Goal: Navigation & Orientation: Understand site structure

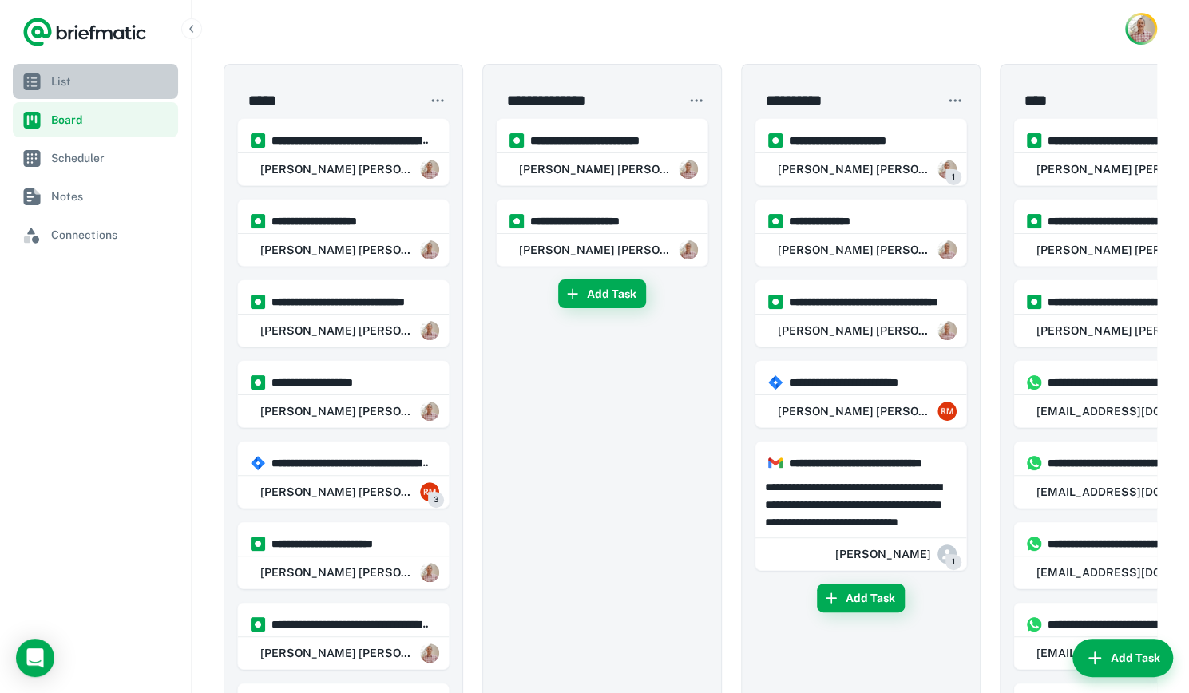
click at [60, 85] on span "List" at bounding box center [111, 82] width 121 height 18
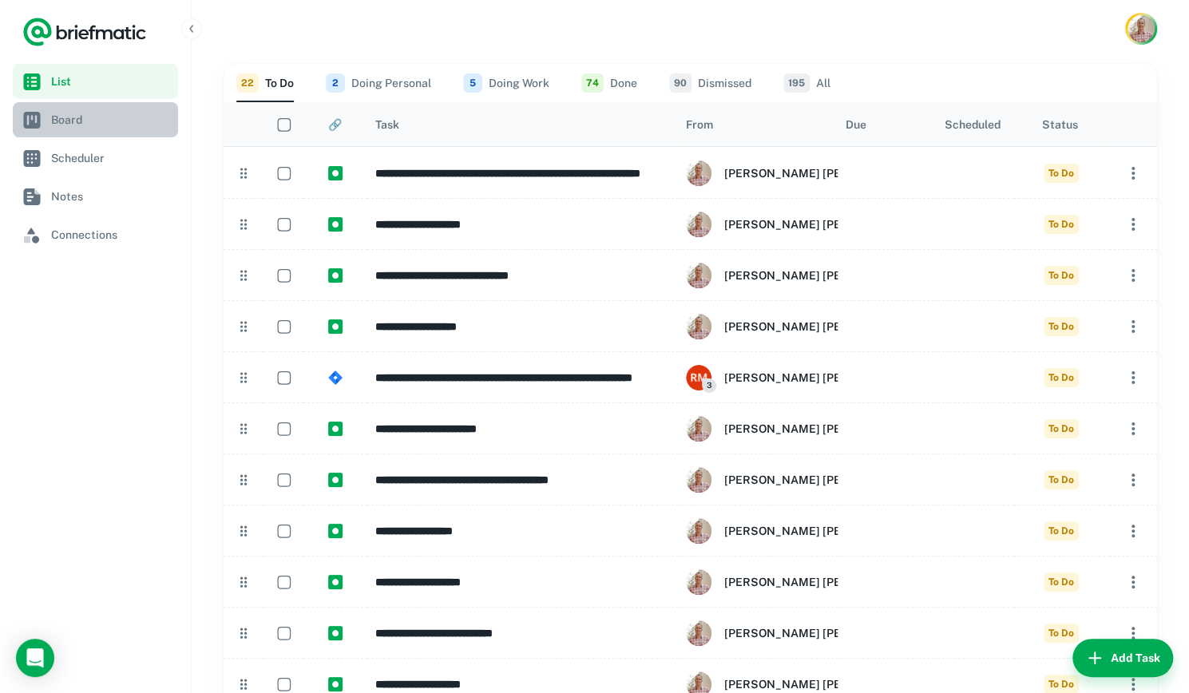
click at [119, 114] on span "Board" at bounding box center [111, 120] width 121 height 18
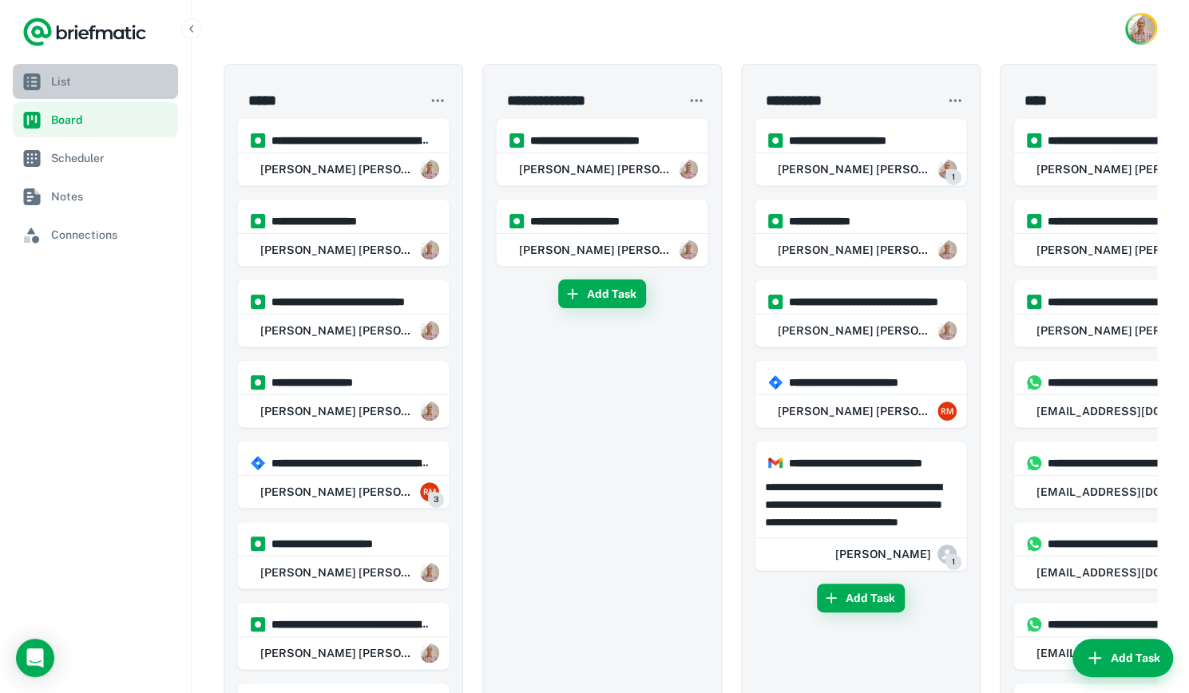
click at [118, 81] on span "List" at bounding box center [111, 82] width 121 height 18
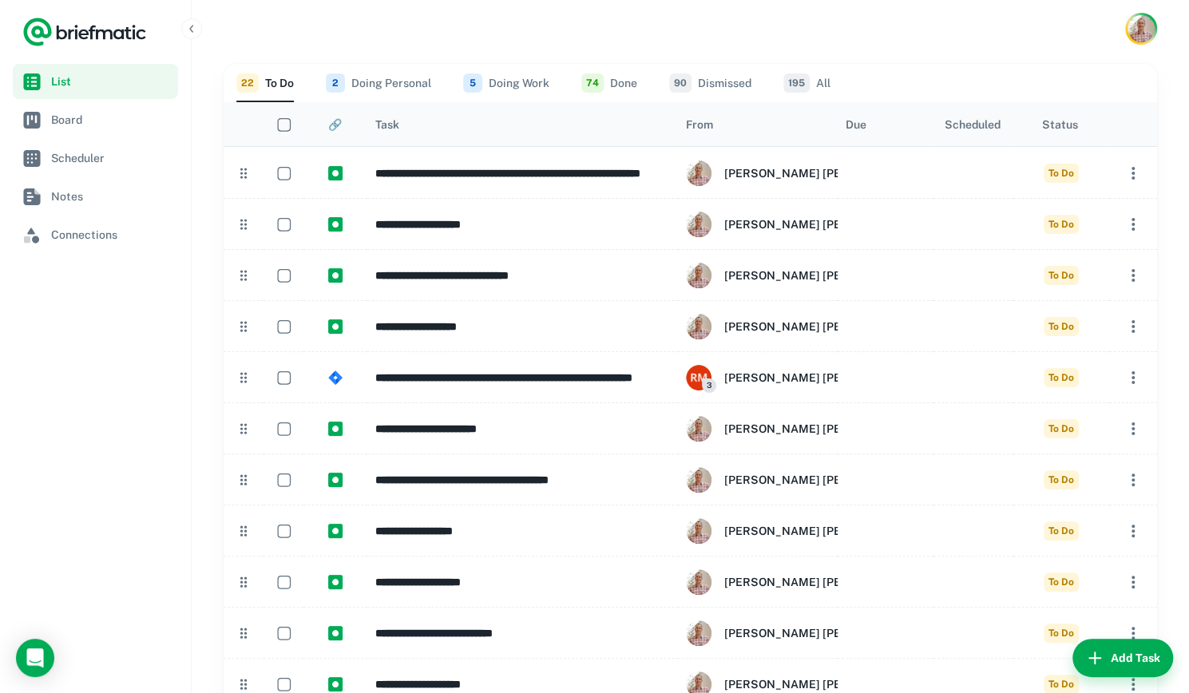
click at [509, 85] on button "5 Doing Work" at bounding box center [506, 83] width 86 height 38
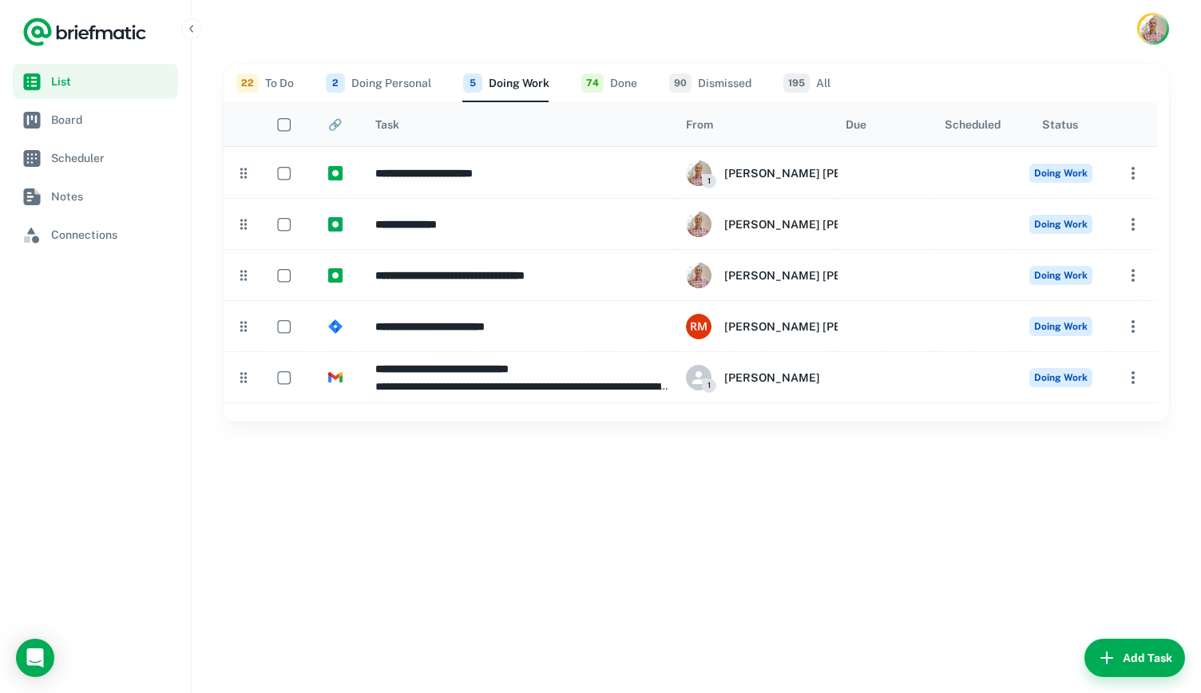
click at [273, 81] on button "22 To Do" at bounding box center [264, 83] width 57 height 38
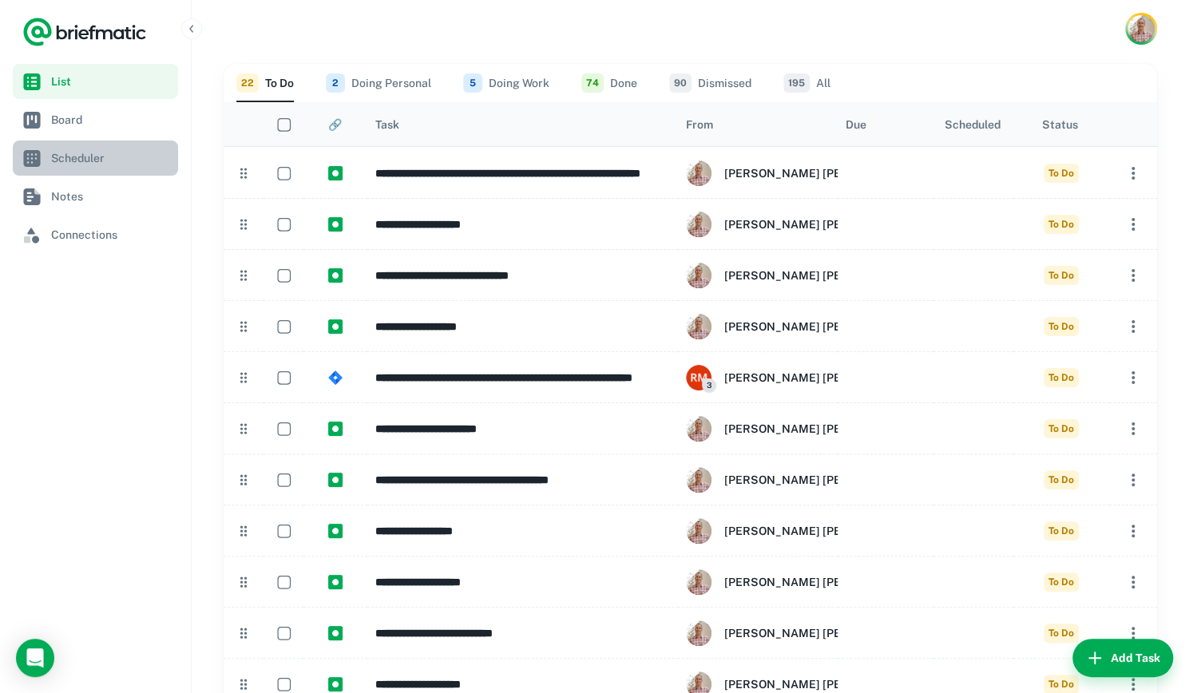
click at [97, 168] on link "Scheduler" at bounding box center [95, 157] width 165 height 35
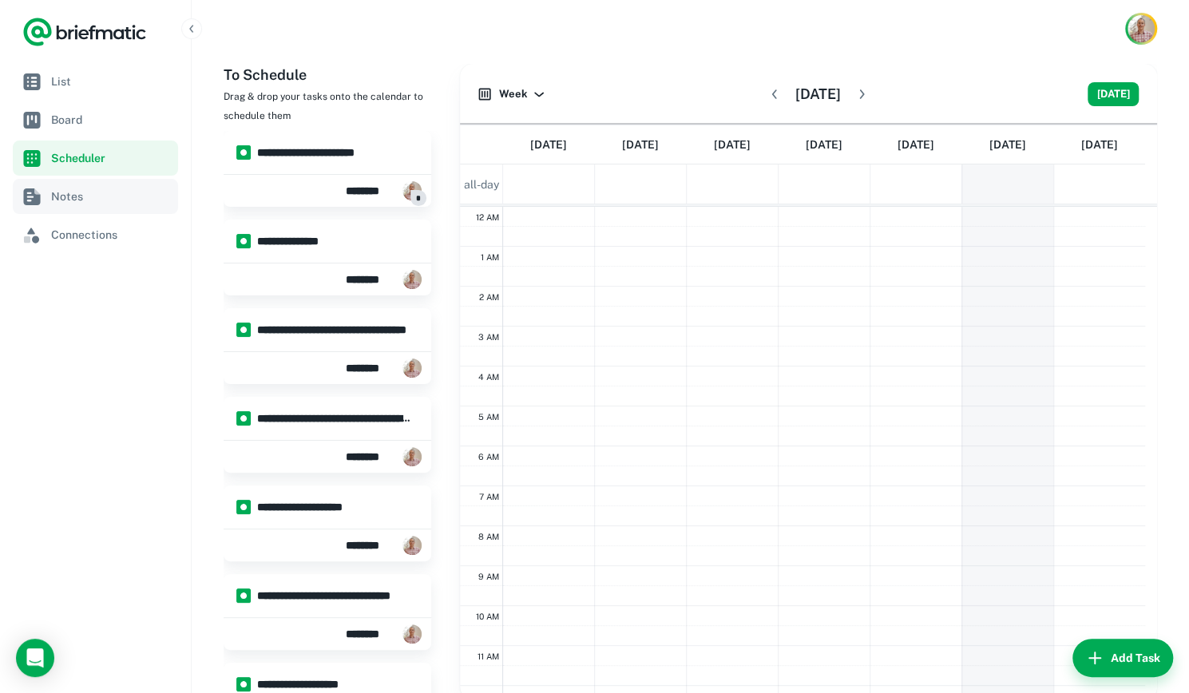
click at [96, 202] on span "Notes" at bounding box center [111, 197] width 121 height 18
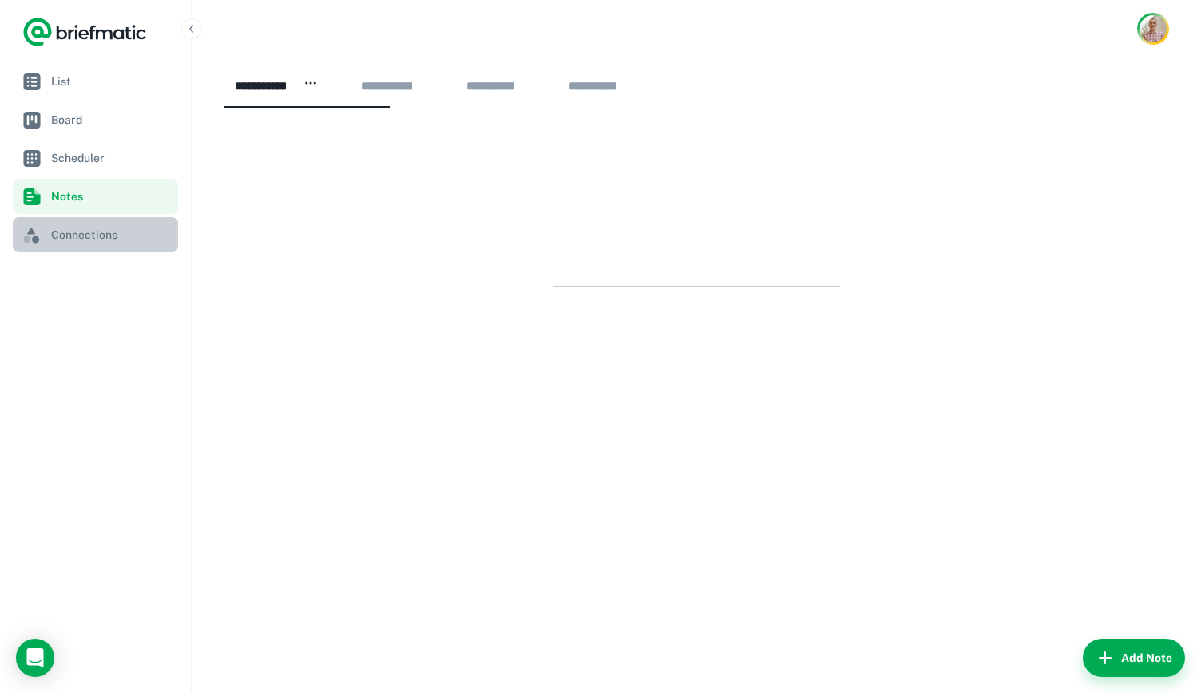
click at [88, 234] on span "Connections" at bounding box center [111, 235] width 121 height 18
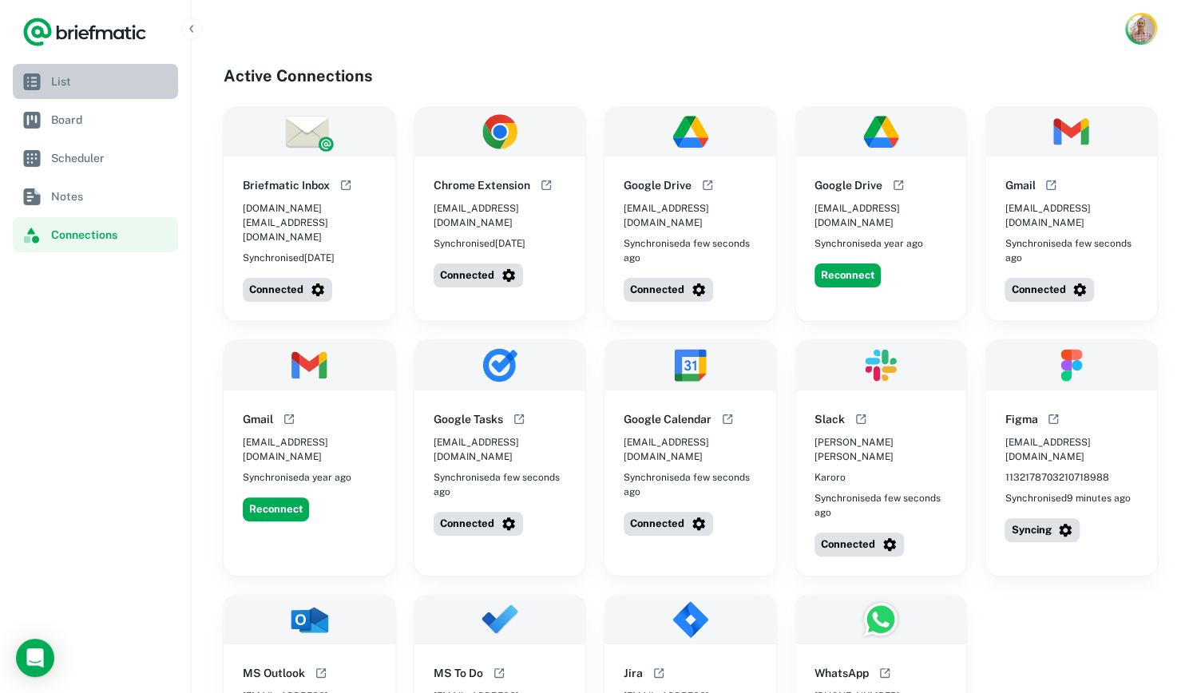
click at [96, 88] on span "List" at bounding box center [111, 82] width 121 height 18
